Goal: Task Accomplishment & Management: Use online tool/utility

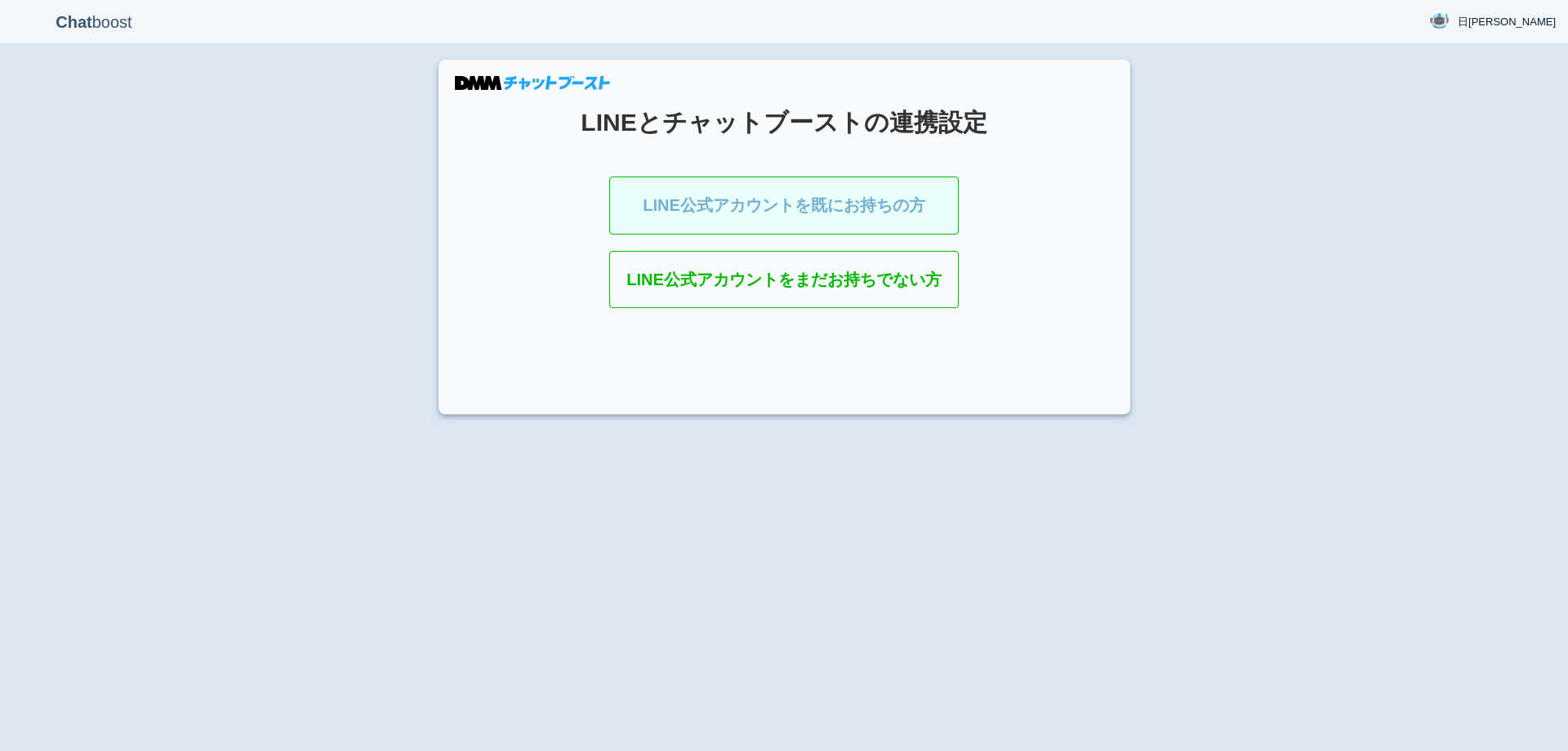
click at [811, 189] on link "LINE公式アカウントを既にお持ちの方" at bounding box center [784, 205] width 349 height 58
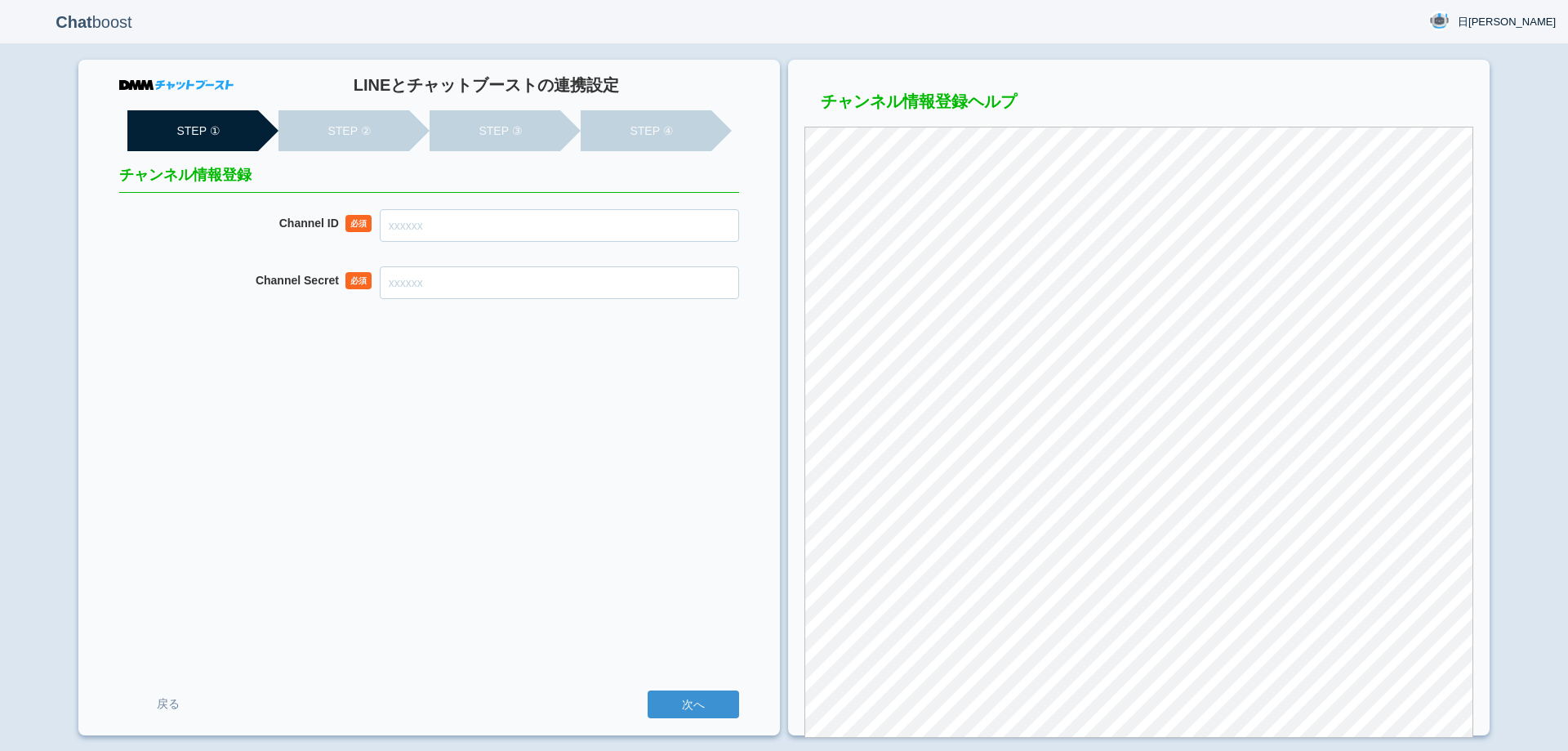
click at [652, 235] on input "Channel ID" at bounding box center [559, 225] width 359 height 33
paste input "2007941846"
type input "2007941846"
click at [548, 287] on input "Channel Secret" at bounding box center [559, 283] width 359 height 33
paste input "cc40e3fead93974a9e010b3f5b2e6a03"
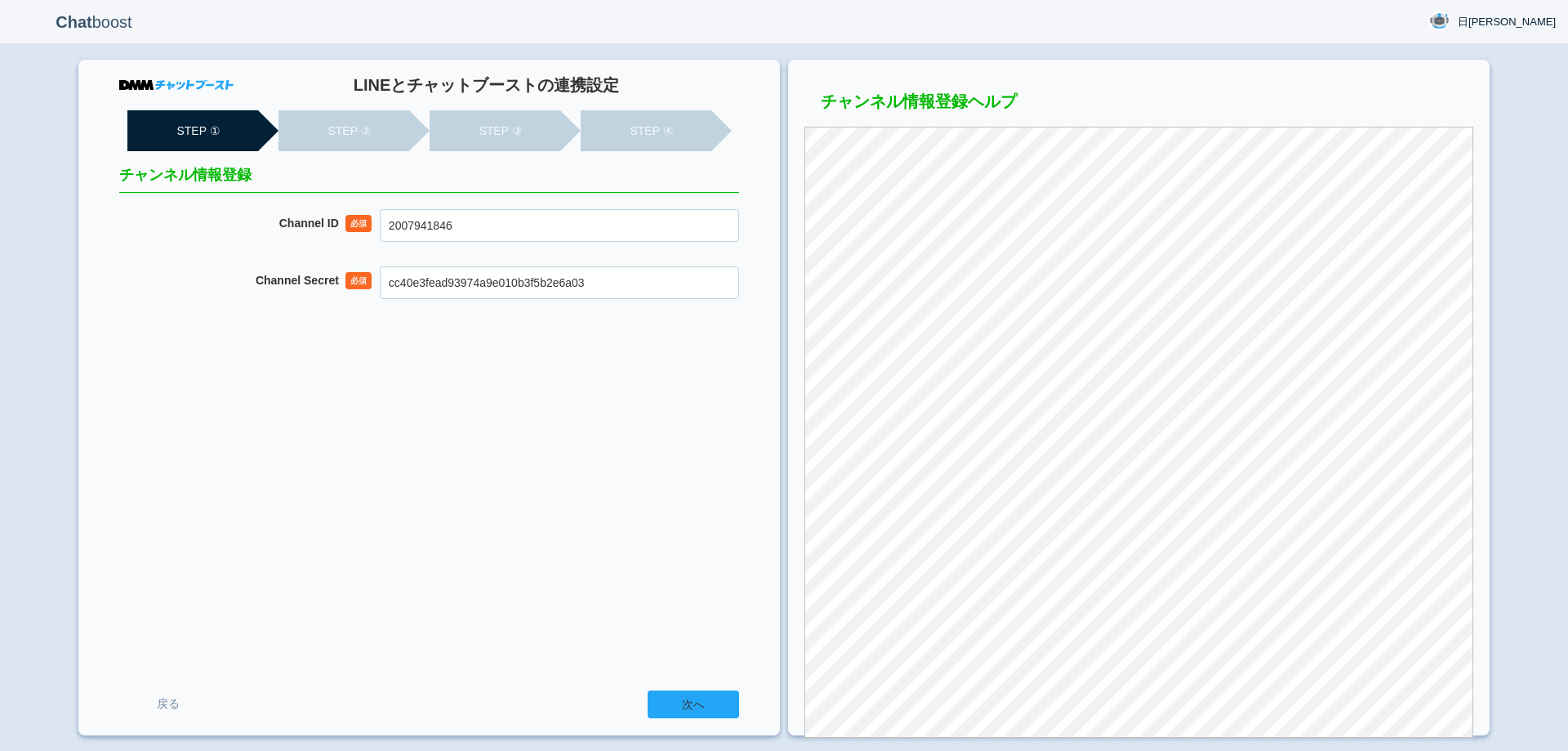
type input "cc40e3fead93974a9e010b3f5b2e6a03"
click at [687, 695] on input "次へ" at bounding box center [693, 704] width 91 height 28
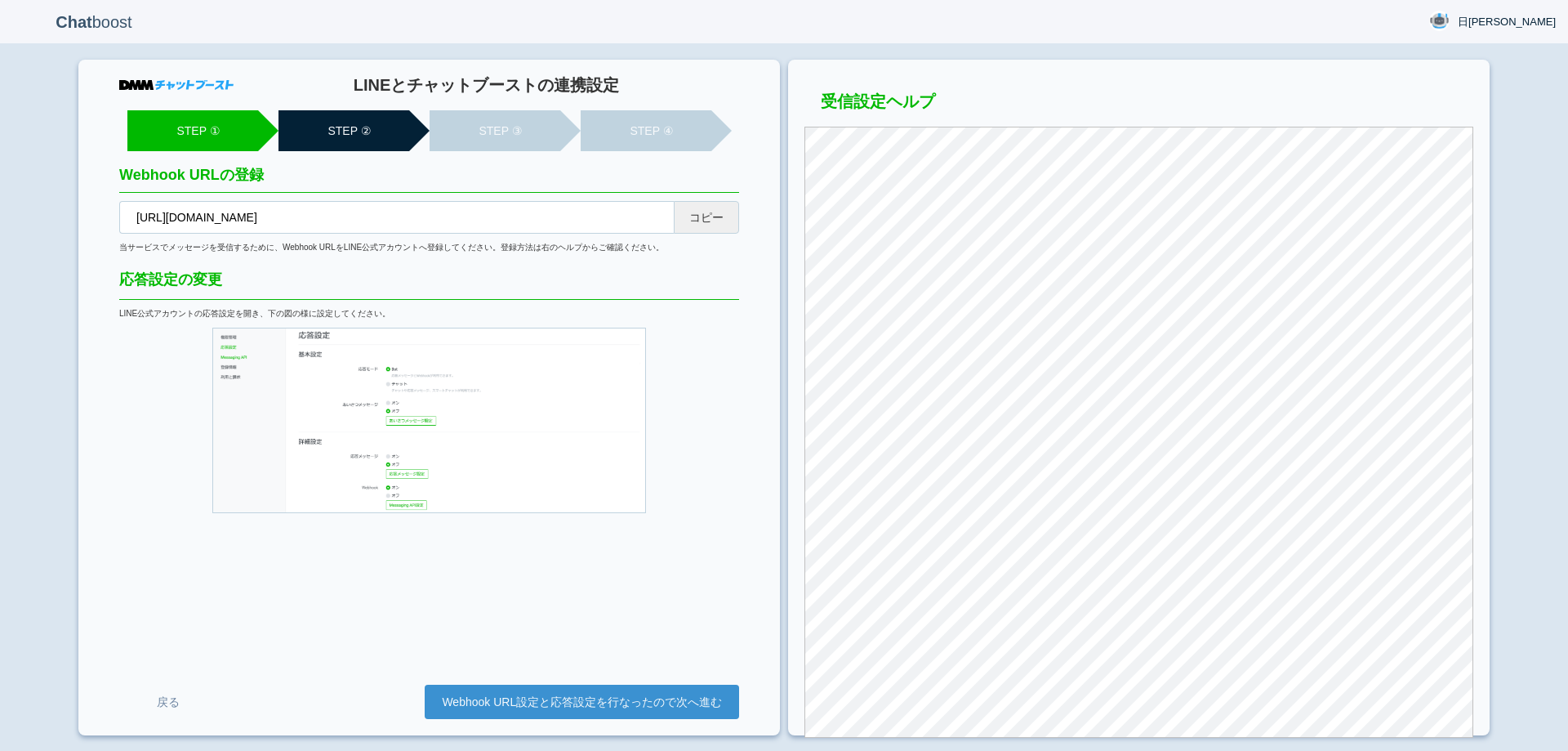
click at [699, 216] on button "コピー" at bounding box center [706, 217] width 65 height 33
click at [639, 694] on link "Webhook URL設定と応答設定を行なったので次へ進む" at bounding box center [581, 701] width 315 height 35
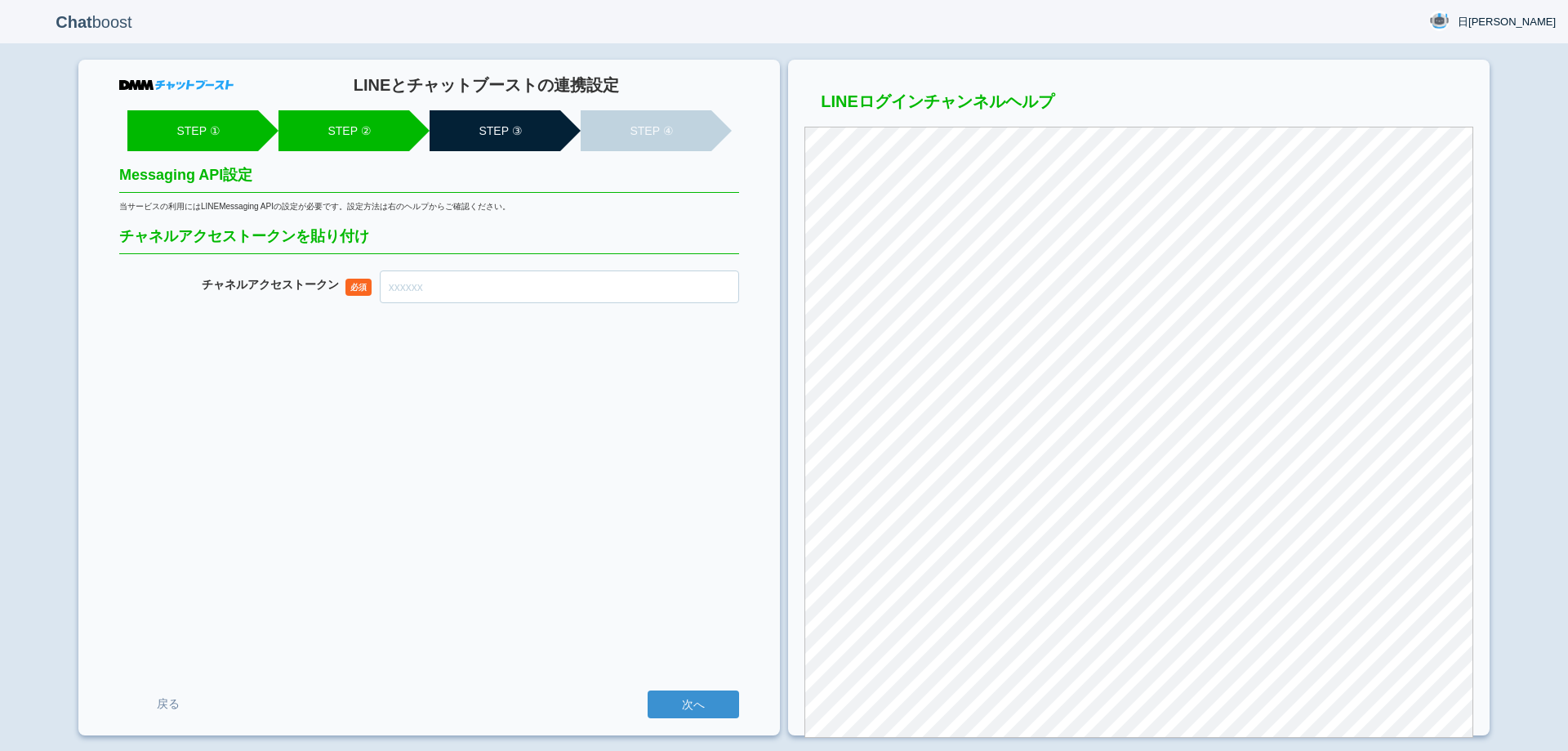
click at [604, 285] on input "チャネル アクセストークン" at bounding box center [559, 286] width 359 height 33
paste input "k0YdHmC2tYFq2upLEg1eCCrwEr48W0VZ5+65P4oZSd1q4BjkUvwmRbVZpoMl3X3m5CrwvGNU5IaX9kj…"
type input "k0YdHmC2tYFq2upLEg1eCCrwEr48W0VZ5+65P4oZSd1q4BjkUvwmRbVZpoMl3X3m5CrwvGNU5IaX9kj…"
click at [682, 698] on input "次へ" at bounding box center [693, 704] width 91 height 28
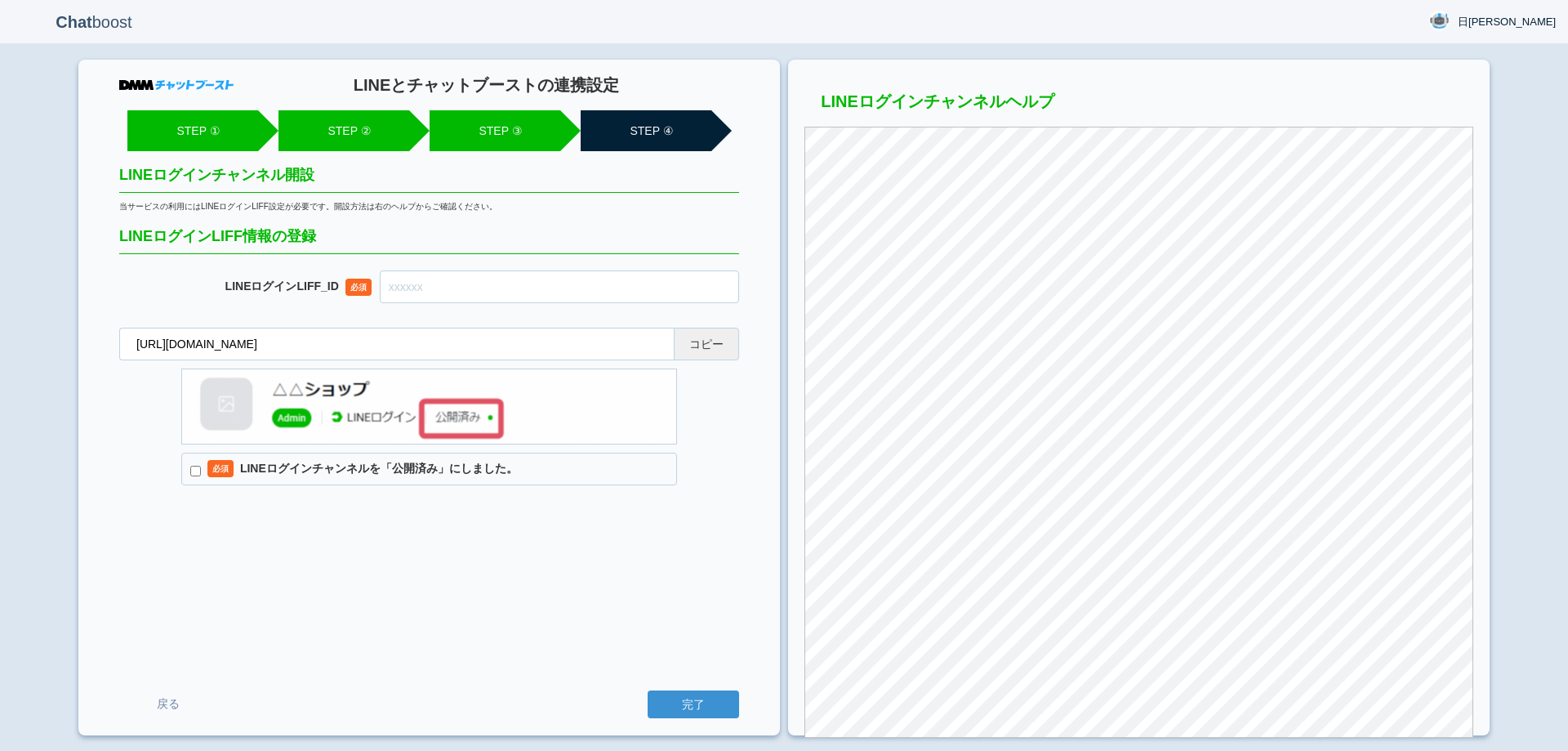
click at [698, 343] on button "コピー" at bounding box center [706, 343] width 65 height 33
click at [651, 295] on input "text" at bounding box center [559, 286] width 359 height 33
paste input "2007941854-4VyzVdrp"
type input "2007941854-4VyzVdrp"
click at [435, 472] on label "必須 LINEログインチャンネルを「公開済み」にしました。" at bounding box center [429, 468] width 496 height 33
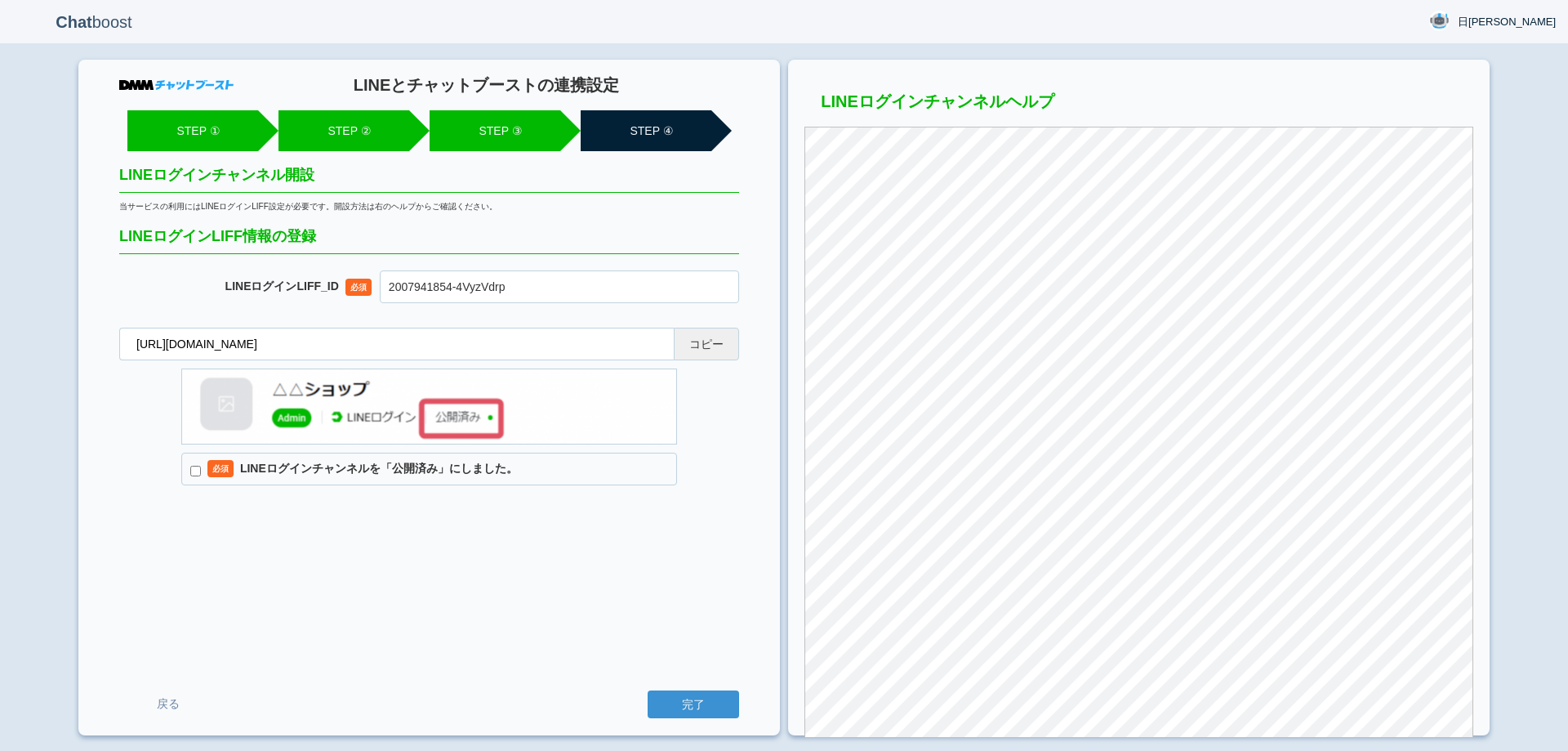
click at [201, 472] on input "必須 LINEログインチャンネルを「公開済み」にしました。" at bounding box center [196, 471] width 11 height 11
checkbox input "true"
click at [707, 708] on input "完了" at bounding box center [693, 704] width 91 height 28
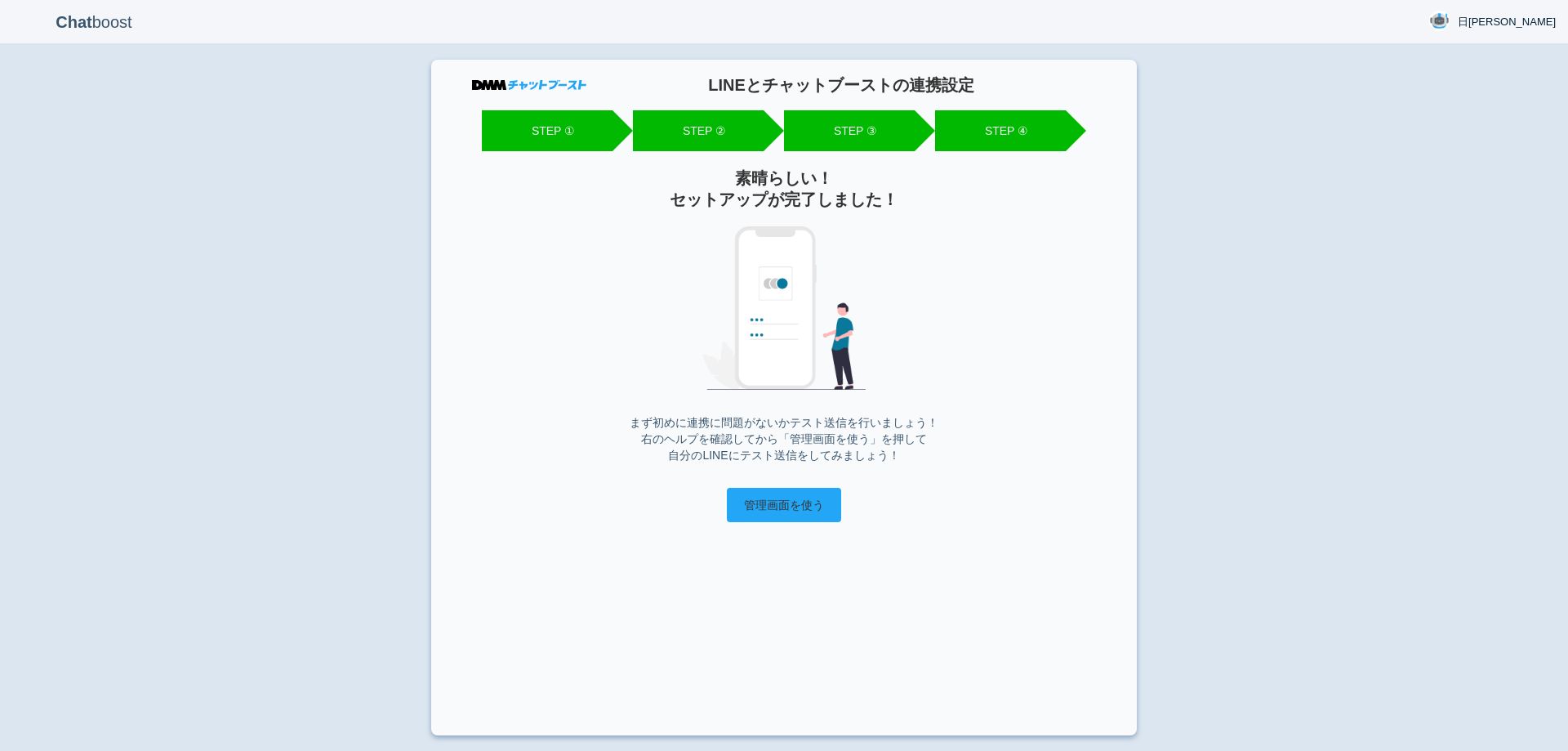
click at [780, 516] on input "管理画面を使う" at bounding box center [784, 505] width 115 height 35
